Goal: Check status: Check status

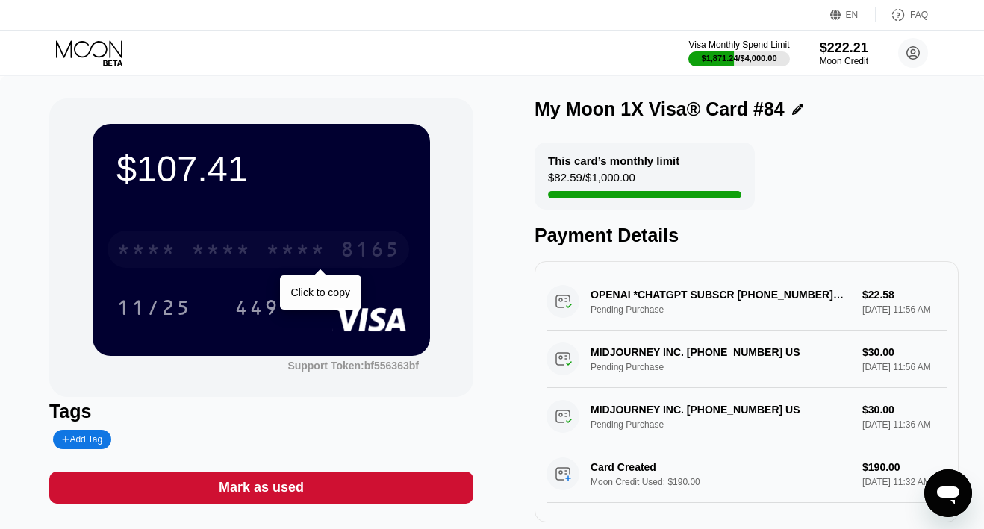
click at [211, 246] on div "* * * *" at bounding box center [221, 252] width 60 height 24
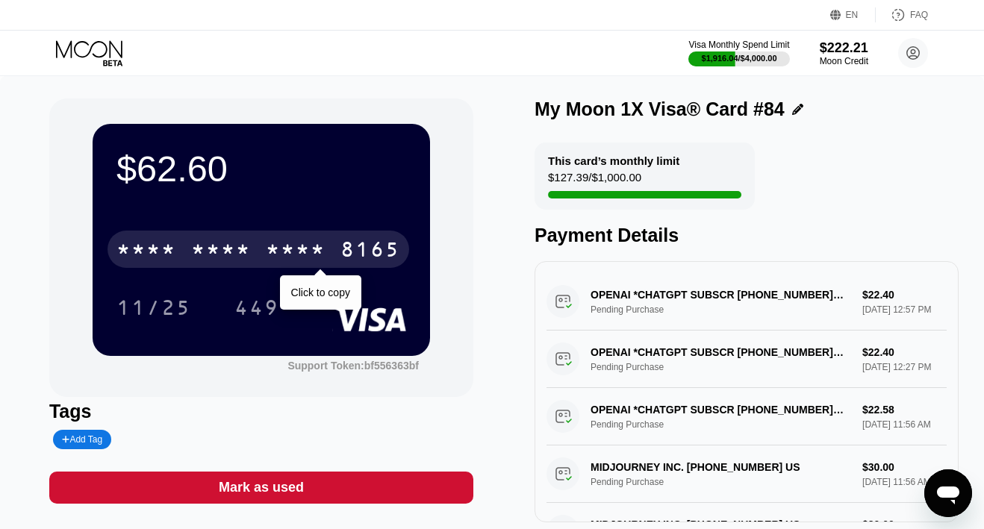
click at [331, 246] on div "* * * * * * * * * * * * 8165" at bounding box center [259, 249] width 302 height 37
click at [331, 246] on div "4513 6500 2418 8165" at bounding box center [259, 249] width 302 height 37
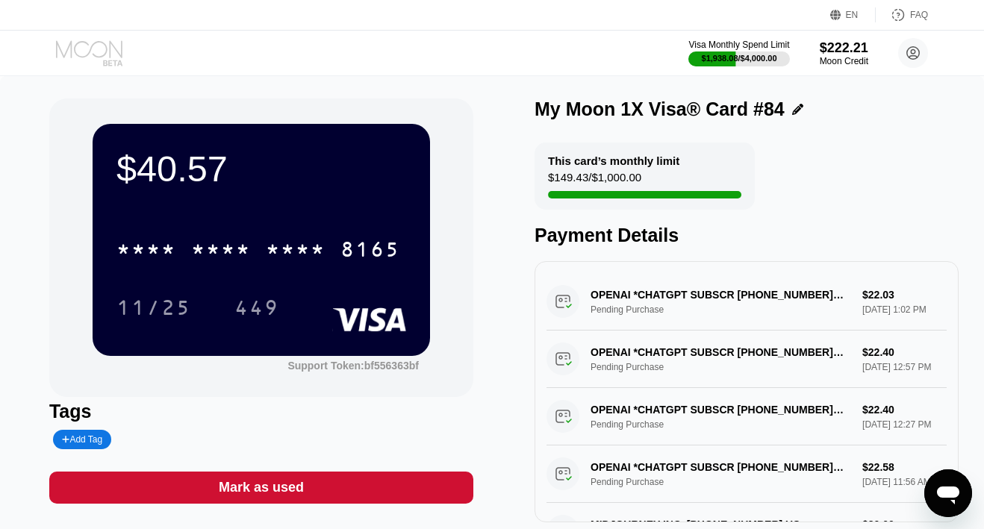
click at [99, 55] on icon at bounding box center [90, 53] width 69 height 26
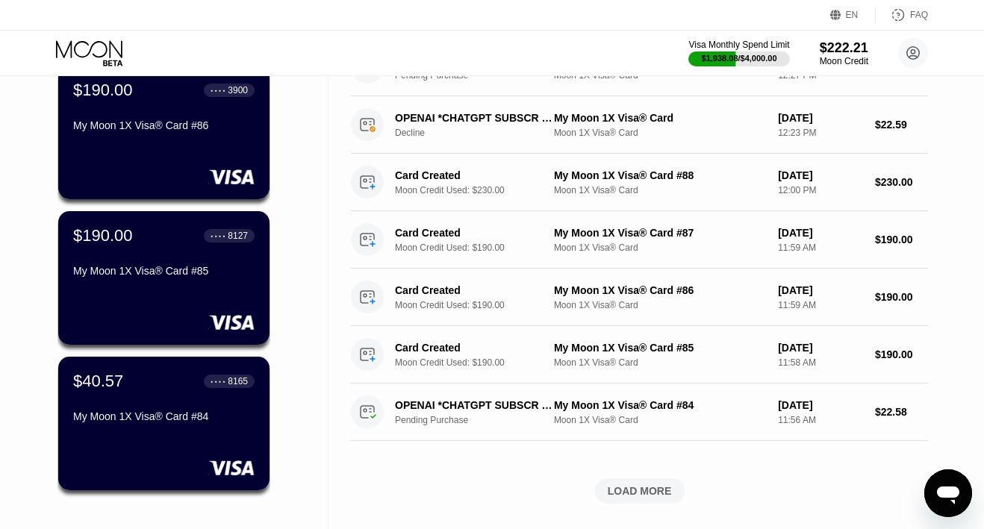
scroll to position [418, 0]
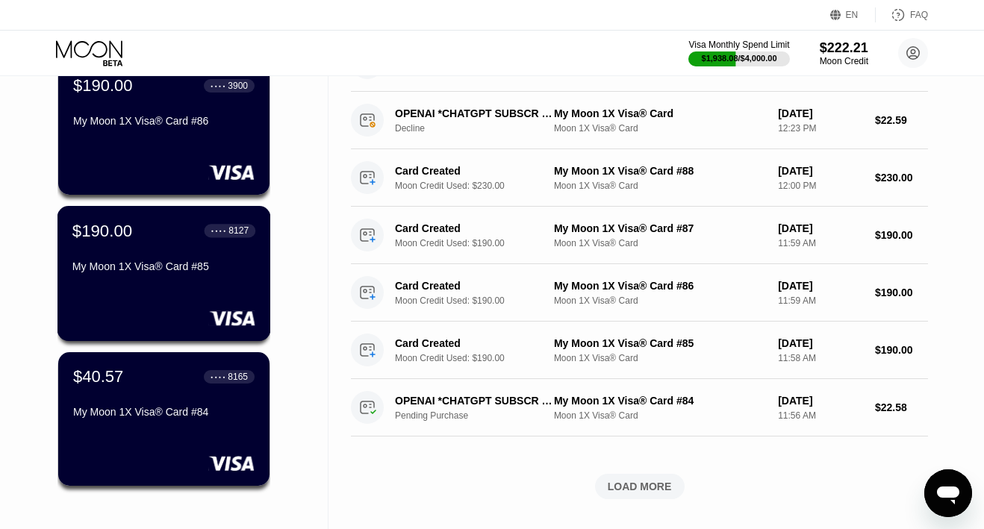
click at [116, 293] on div "$190.00 ● ● ● ● 8127 My Moon 1X Visa® Card #85" at bounding box center [164, 273] width 214 height 135
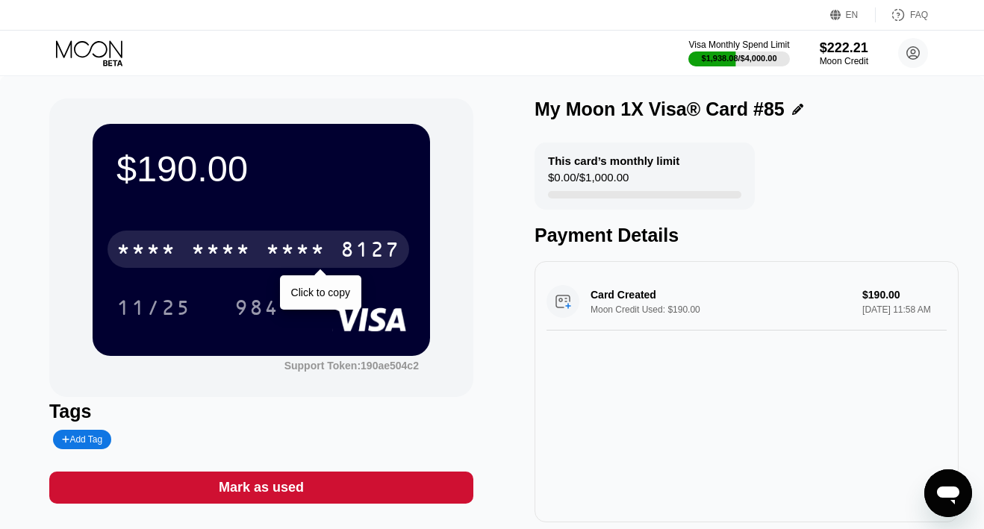
click at [295, 252] on div "* * * *" at bounding box center [296, 252] width 60 height 24
click at [298, 251] on div "2662" at bounding box center [296, 252] width 60 height 24
click at [250, 261] on div "* * * *" at bounding box center [221, 252] width 60 height 24
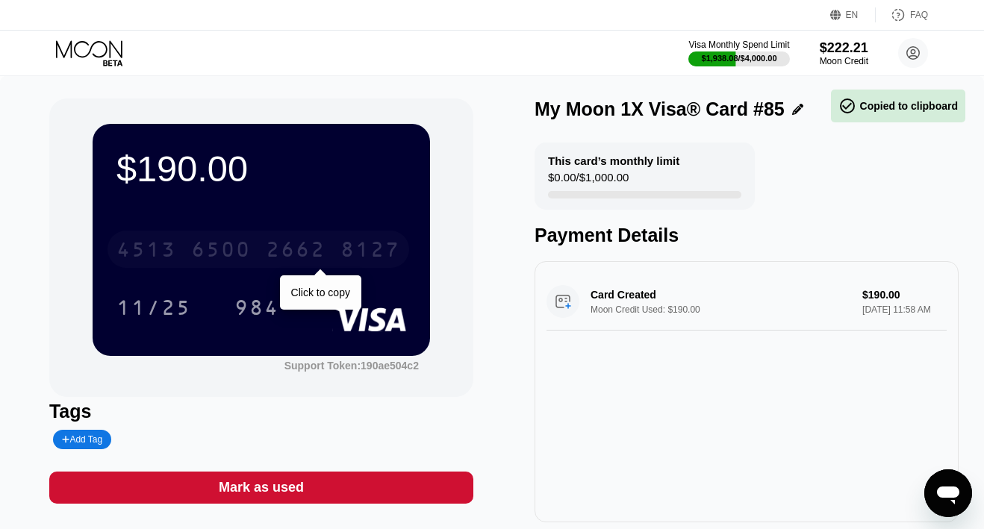
click at [250, 261] on div "6500" at bounding box center [221, 252] width 60 height 24
